Goal: Navigation & Orientation: Go to known website

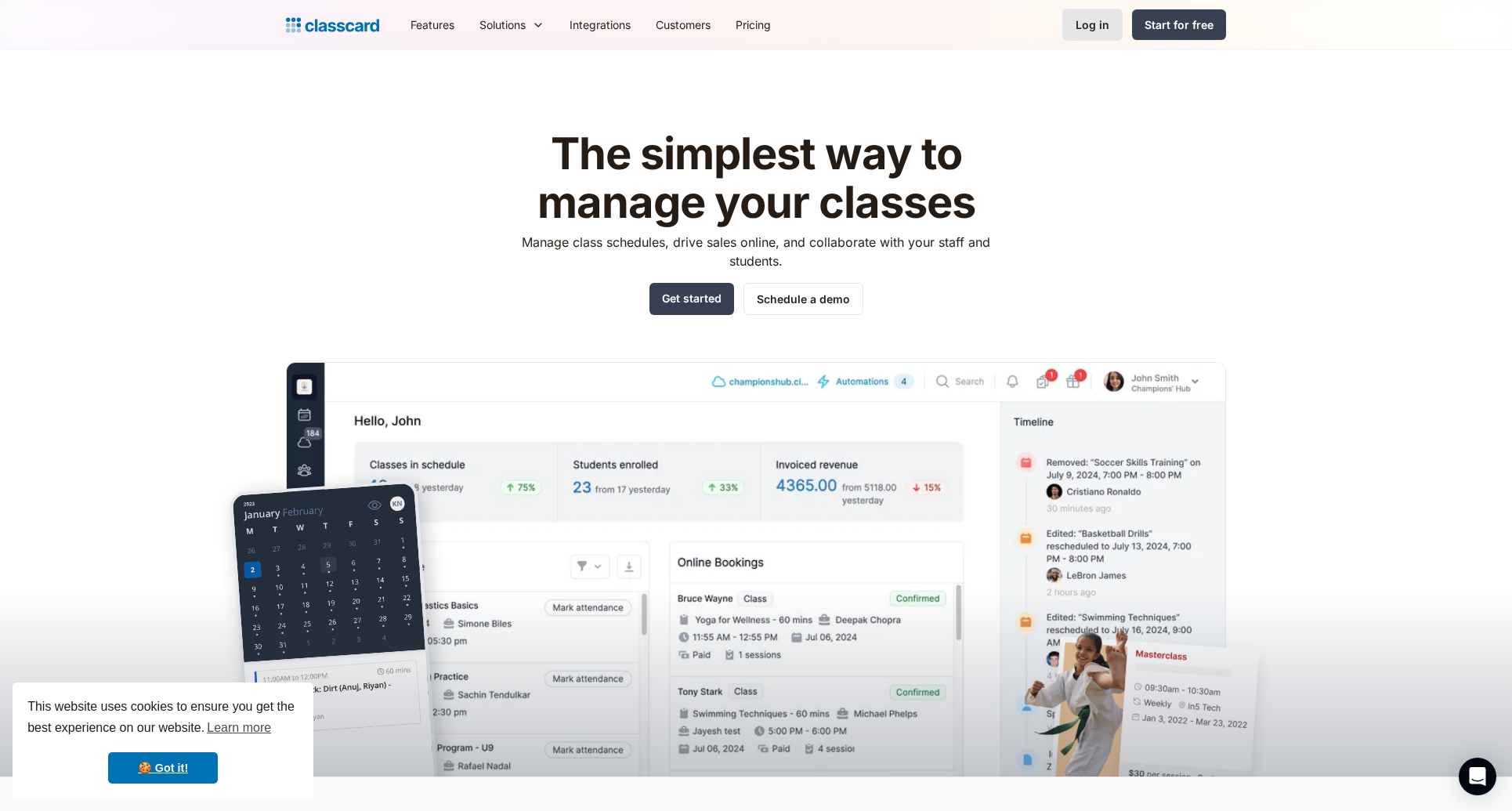
click at [1111, 22] on link "Log in" at bounding box center [1092, 25] width 60 height 32
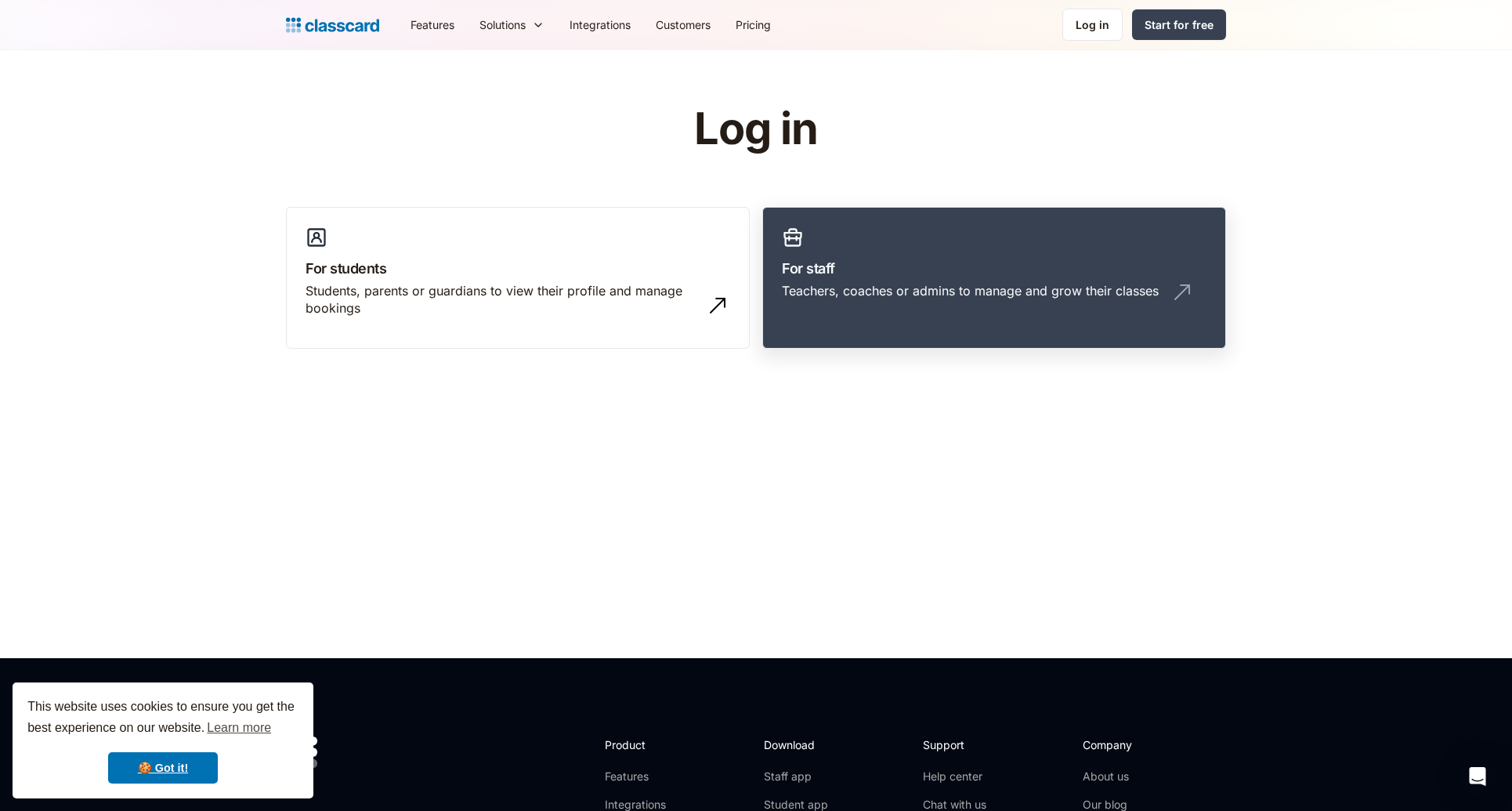
click at [837, 252] on link "For staff Teachers, coaches or admins to manage and grow their classes" at bounding box center [995, 277] width 464 height 142
